Goal: Task Accomplishment & Management: Manage account settings

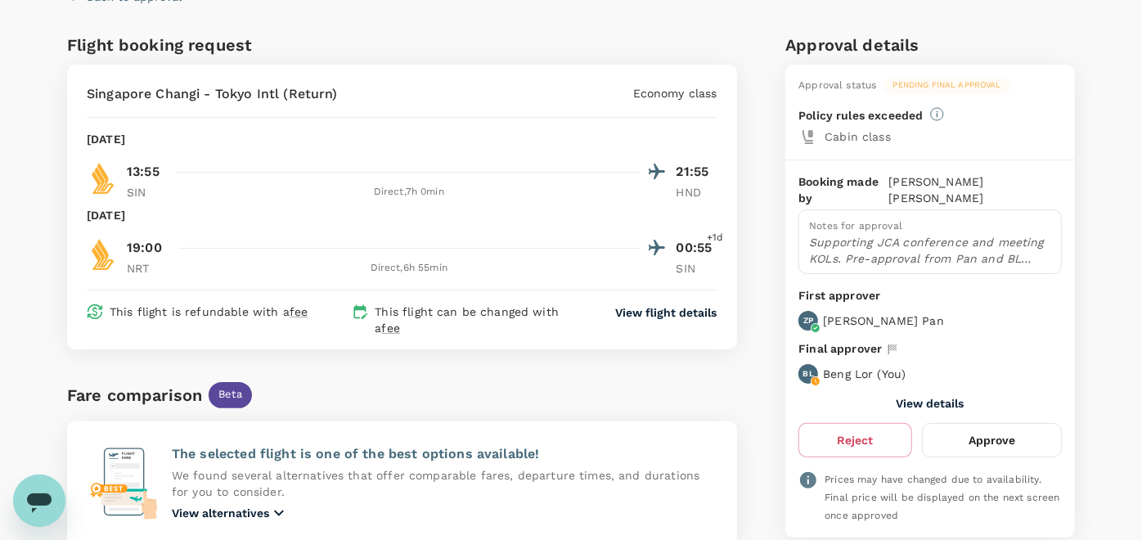
scroll to position [182, 0]
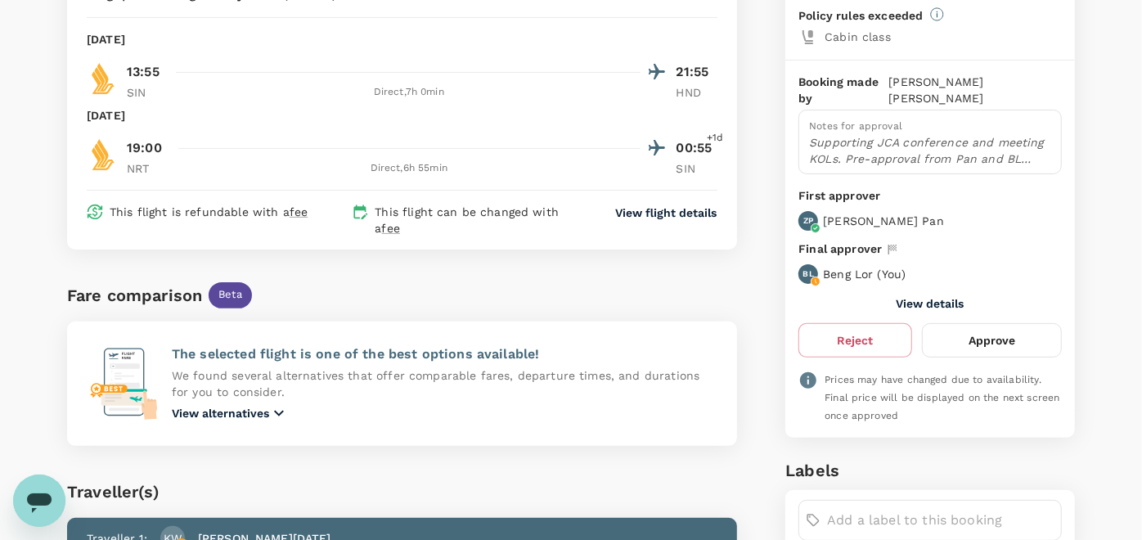
click at [933, 297] on button "View details" at bounding box center [931, 303] width 68 height 13
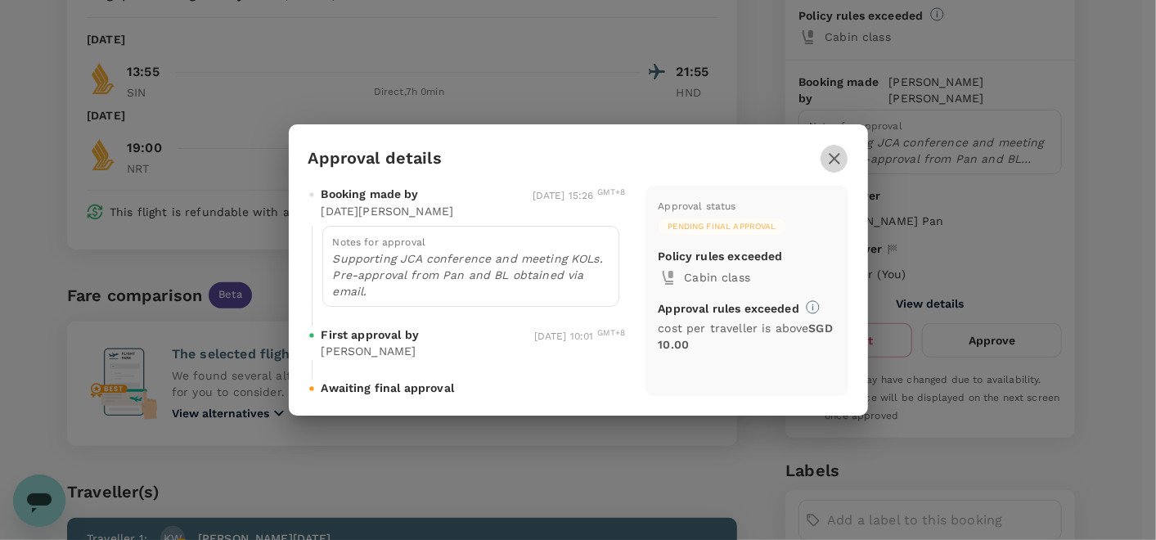
click at [832, 155] on icon "button" at bounding box center [835, 159] width 20 height 20
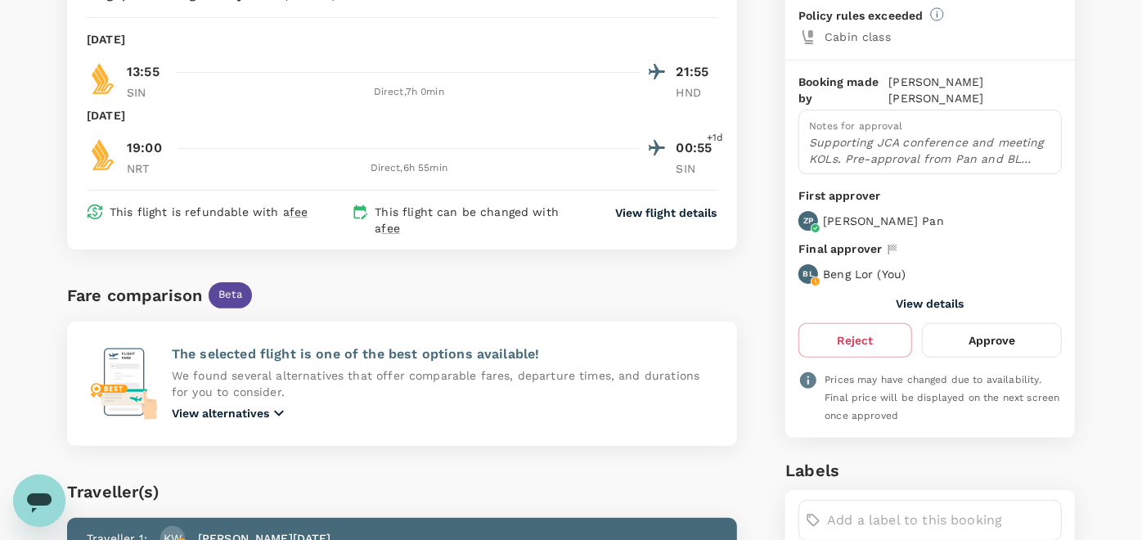
click at [668, 217] on p "View flight details" at bounding box center [666, 213] width 101 height 16
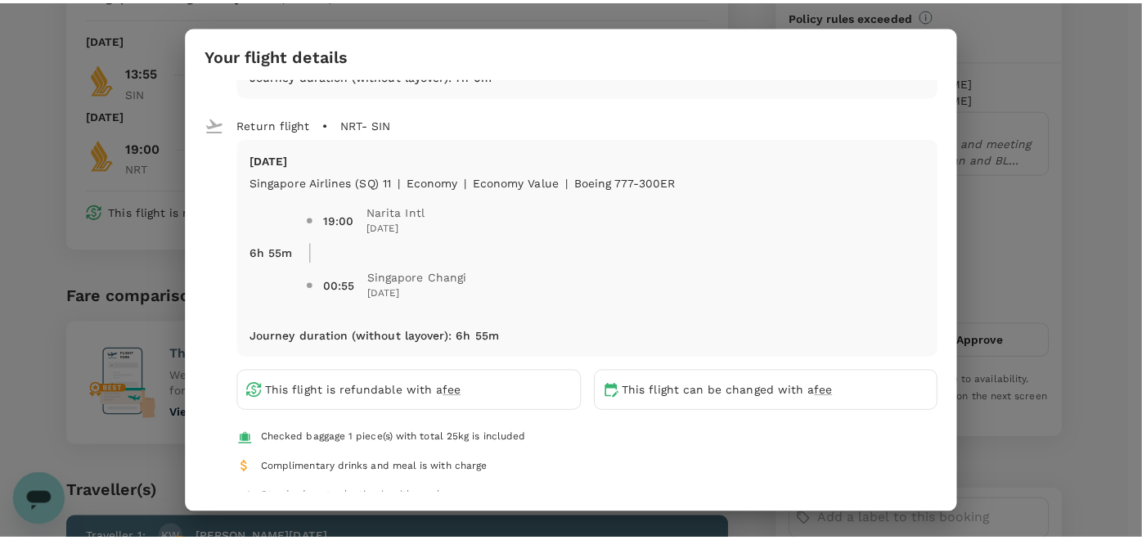
scroll to position [247, 0]
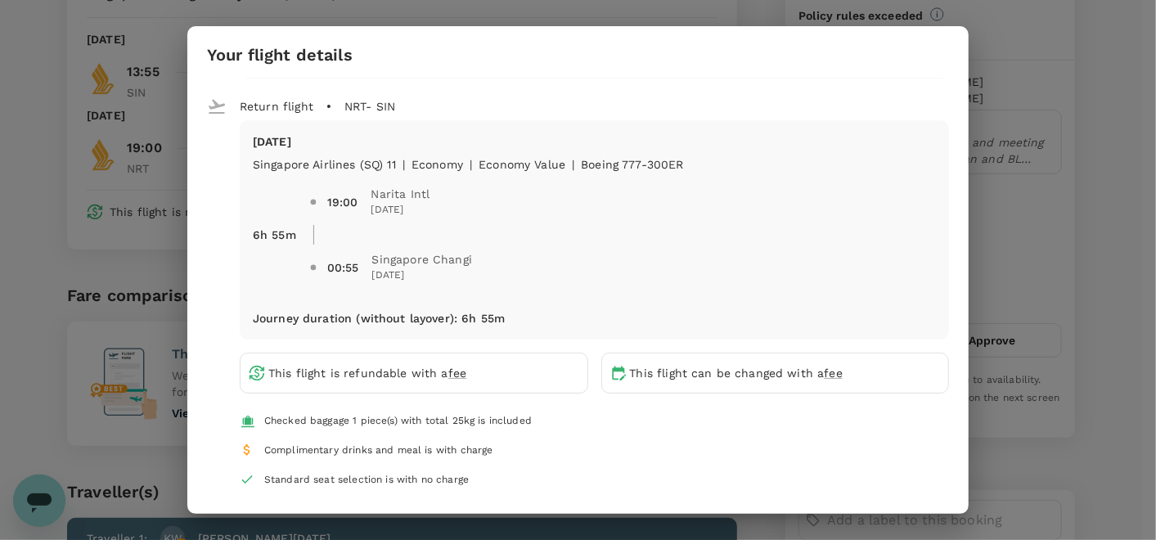
click at [987, 184] on div "Your flight details Depart flight SIN - HND Tue, 23 Sep Singapore Airlines (SQ)…" at bounding box center [578, 270] width 1156 height 540
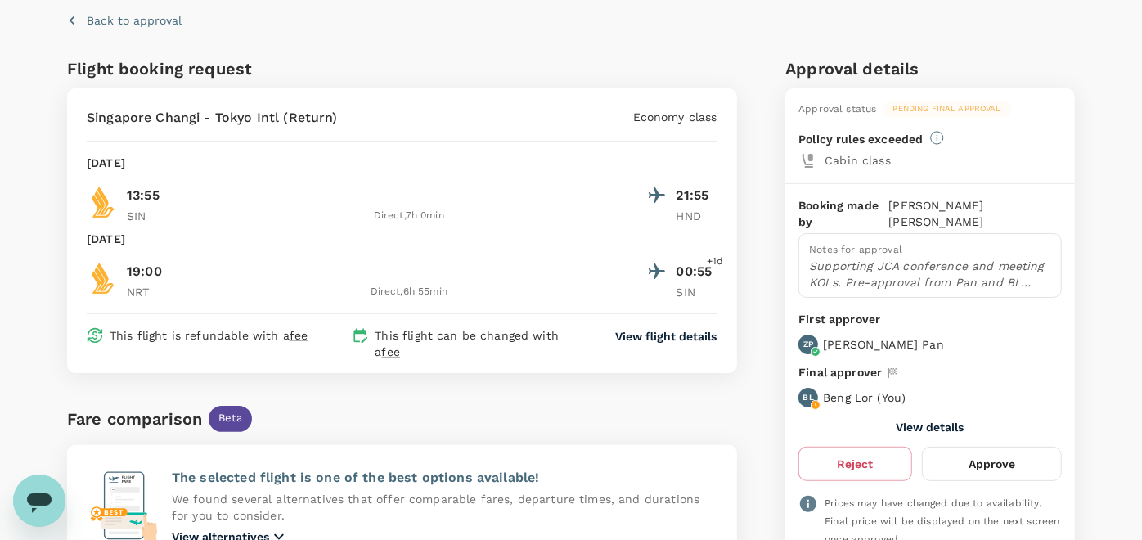
scroll to position [0, 0]
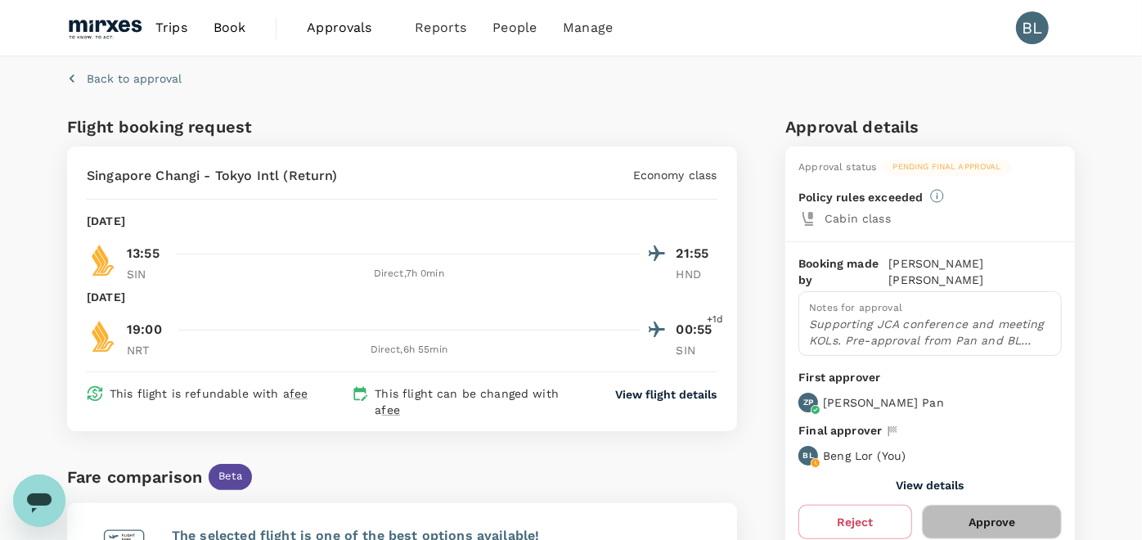
click at [990, 505] on button "Approve" at bounding box center [992, 522] width 140 height 34
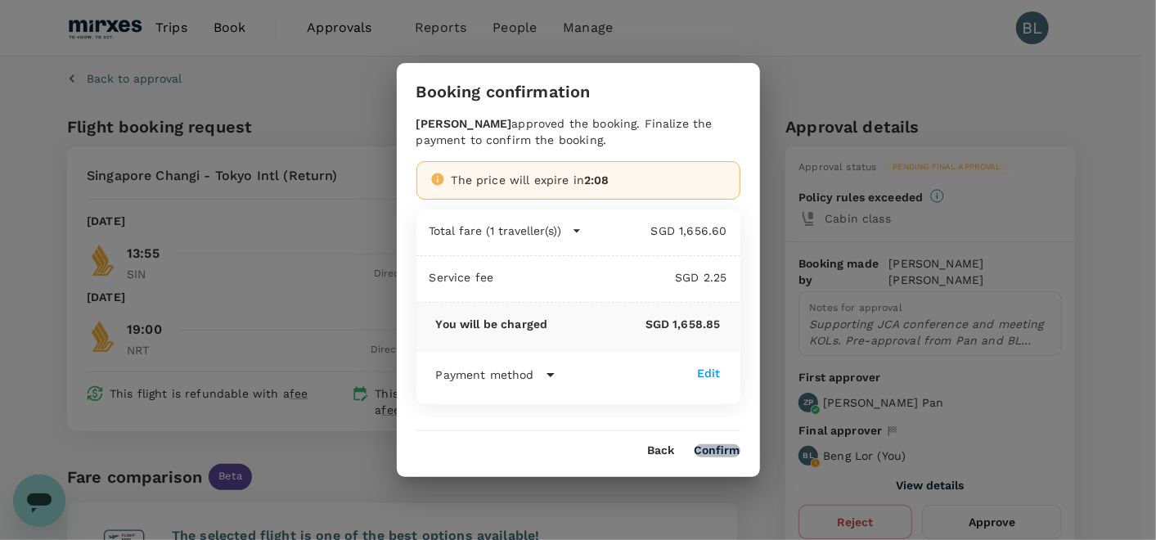
click at [712, 448] on button "Confirm" at bounding box center [718, 450] width 46 height 13
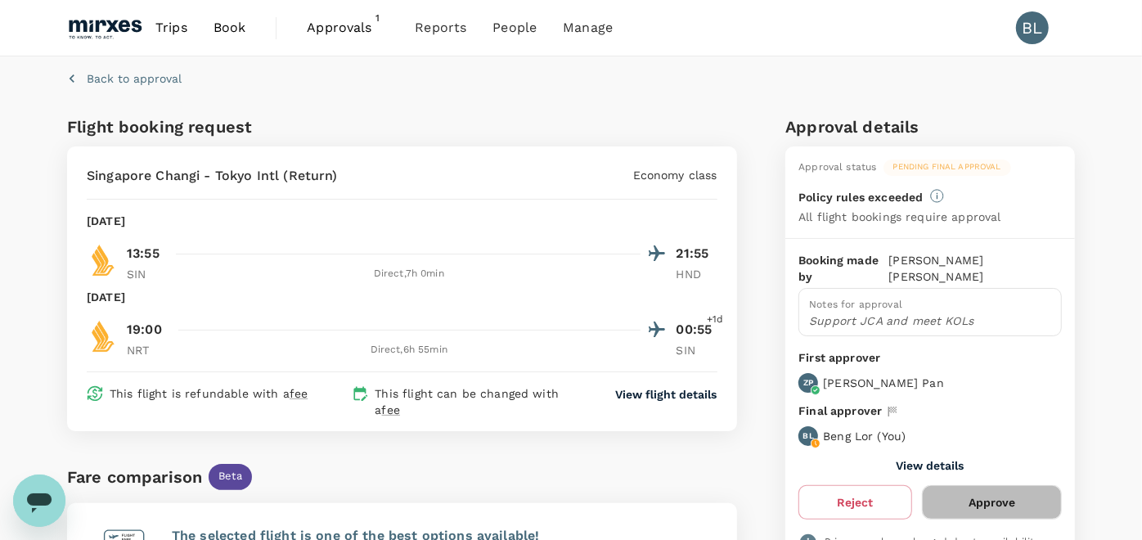
click at [960, 486] on button "Approve" at bounding box center [992, 502] width 140 height 34
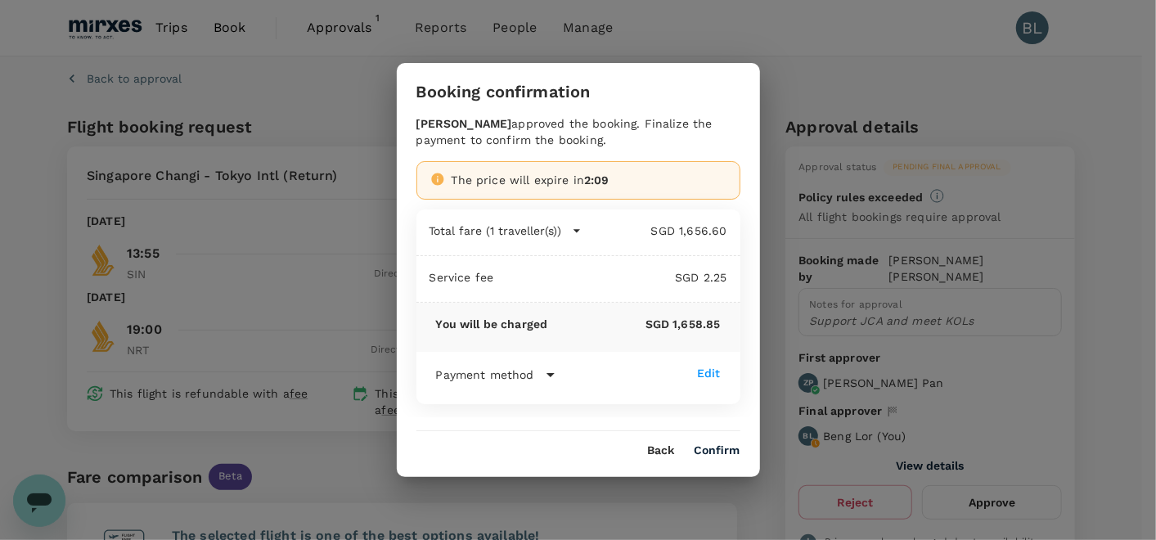
click at [699, 446] on button "Confirm" at bounding box center [718, 450] width 46 height 13
